Goal: Task Accomplishment & Management: Use online tool/utility

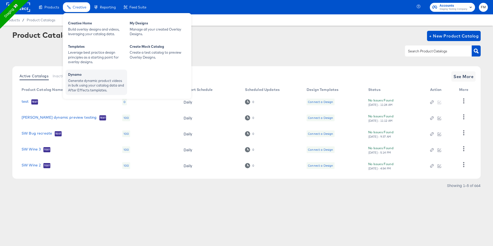
click at [88, 80] on div "Generate dynamic product videos in bulk using your catalog data and After Effec…" at bounding box center [96, 85] width 56 height 14
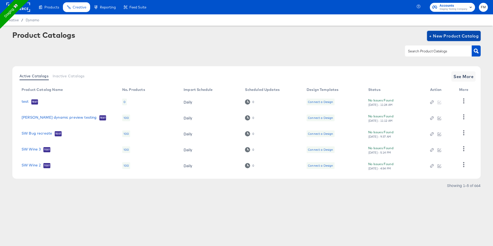
click at [455, 38] on span "+ New Product Catalog" at bounding box center [454, 35] width 50 height 7
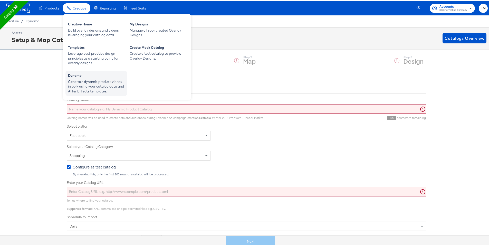
click at [82, 79] on div "Generate dynamic product videos in bulk using your catalog data and After Effec…" at bounding box center [96, 85] width 56 height 14
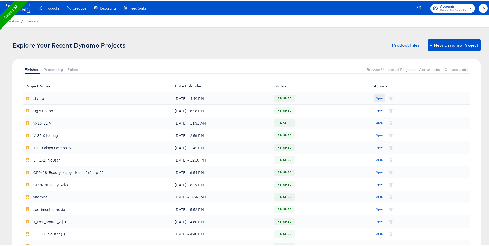
click at [376, 96] on span "Open" at bounding box center [379, 97] width 7 height 5
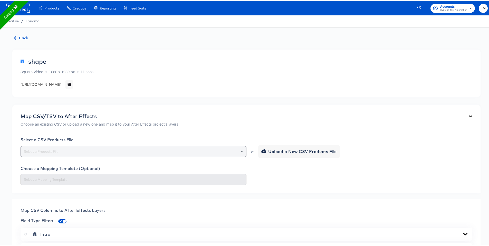
scroll to position [37, 0]
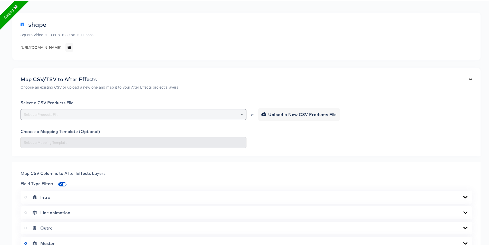
click at [215, 110] on div at bounding box center [134, 113] width 226 height 11
click at [238, 114] on div at bounding box center [239, 113] width 9 height 7
click at [241, 114] on icon "Open" at bounding box center [242, 113] width 2 height 2
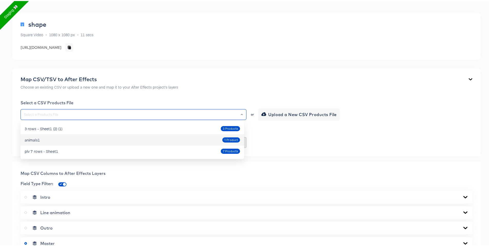
click at [137, 136] on div "animals1 1 Product" at bounding box center [132, 139] width 215 height 8
type input "animals1"
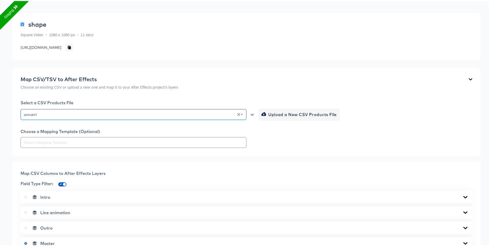
scroll to position [0, 0]
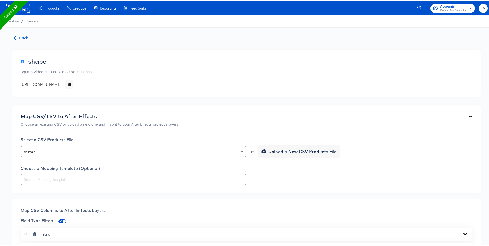
click at [25, 6] on rect at bounding box center [18, 7] width 24 height 9
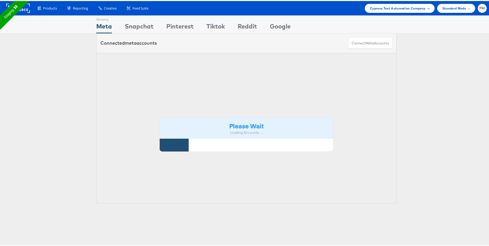
click at [398, 8] on span "Cypress Test Automation Company" at bounding box center [398, 7] width 56 height 5
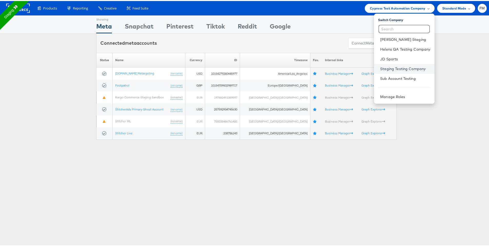
click at [389, 65] on link "Staging Testing Company" at bounding box center [405, 67] width 50 height 5
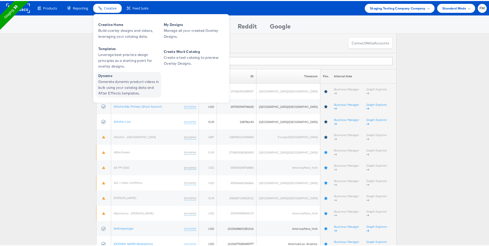
click at [106, 77] on span "Dynamo" at bounding box center [129, 75] width 62 height 6
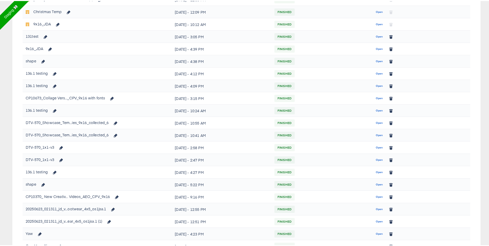
scroll to position [277, 0]
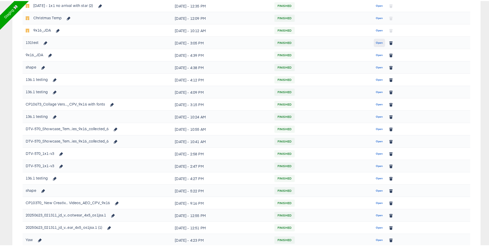
click at [377, 42] on span "Open" at bounding box center [379, 42] width 7 height 5
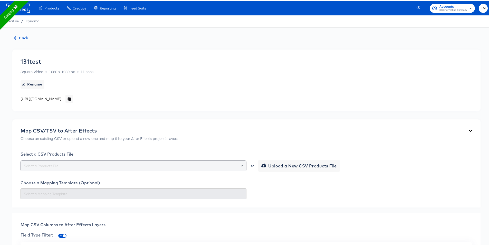
click at [122, 160] on div at bounding box center [134, 164] width 226 height 11
click at [122, 164] on input "text" at bounding box center [133, 165] width 221 height 6
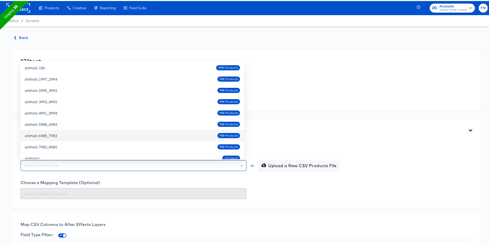
scroll to position [289, 0]
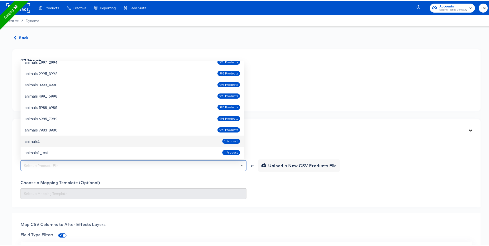
click at [93, 137] on div "animals1 1 Product" at bounding box center [132, 140] width 215 height 8
type input "animals1"
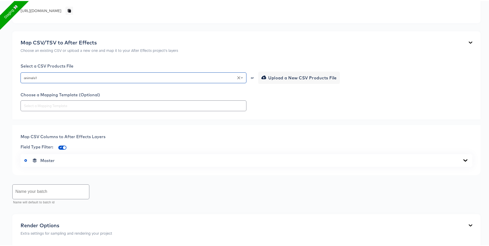
scroll to position [123, 0]
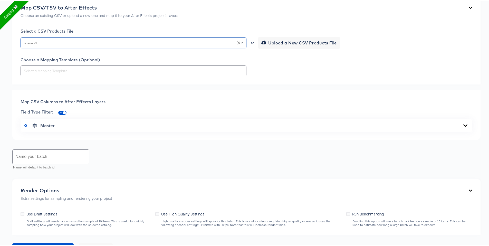
click at [70, 162] on input "text" at bounding box center [51, 156] width 77 height 14
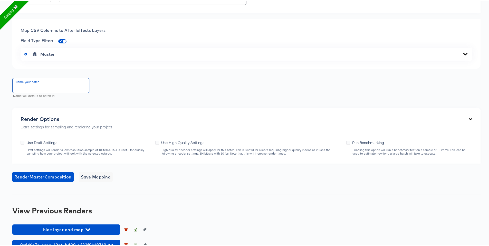
scroll to position [221, 0]
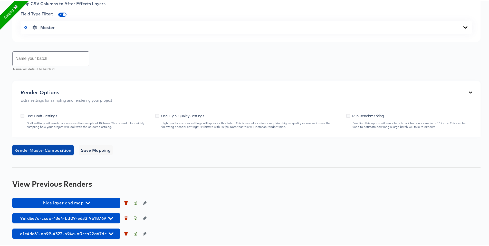
click at [53, 149] on span "Render Master Composition" at bounding box center [42, 149] width 57 height 7
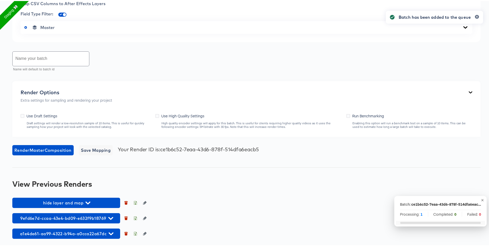
scroll to position [237, 0]
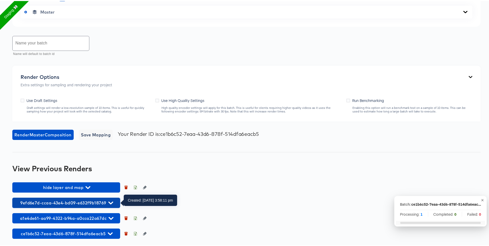
click at [86, 200] on span "9efd6e7d-ccaa-43e4-bd09-e632f9b18769" at bounding box center [66, 201] width 103 height 7
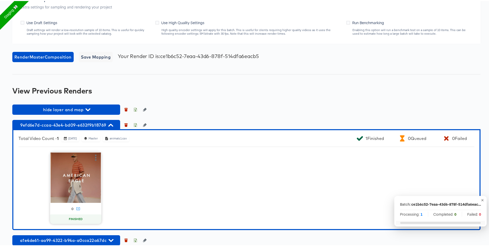
scroll to position [336, 0]
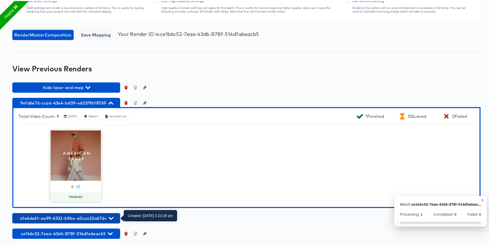
click at [85, 215] on span "a1e4de61-aa99-4322-b94a-a0cca22a67dc" at bounding box center [66, 217] width 103 height 7
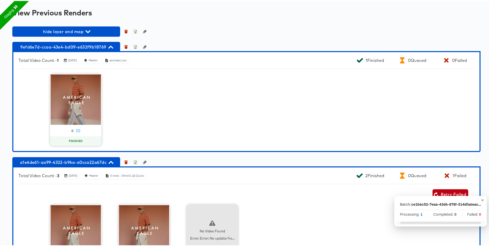
scroll to position [452, 0]
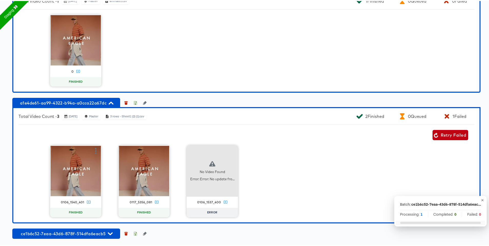
click at [85, 215] on div "Total Video Count - 3 [DATE] Master 3 rows - Sheet1 (2) (1).csv 2 Finished 0 Qu…" at bounding box center [246, 164] width 468 height 116
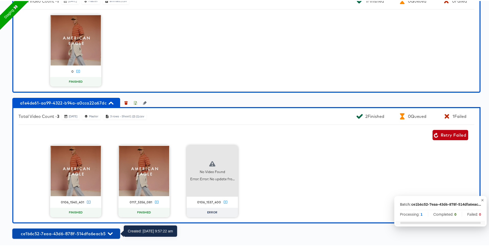
click at [74, 230] on span "ce1b6c52-7eaa-43d6-878f-514dfa6eacb5" at bounding box center [66, 232] width 103 height 7
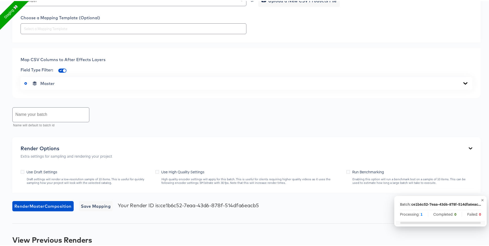
scroll to position [0, 0]
